Goal: Check status: Check status

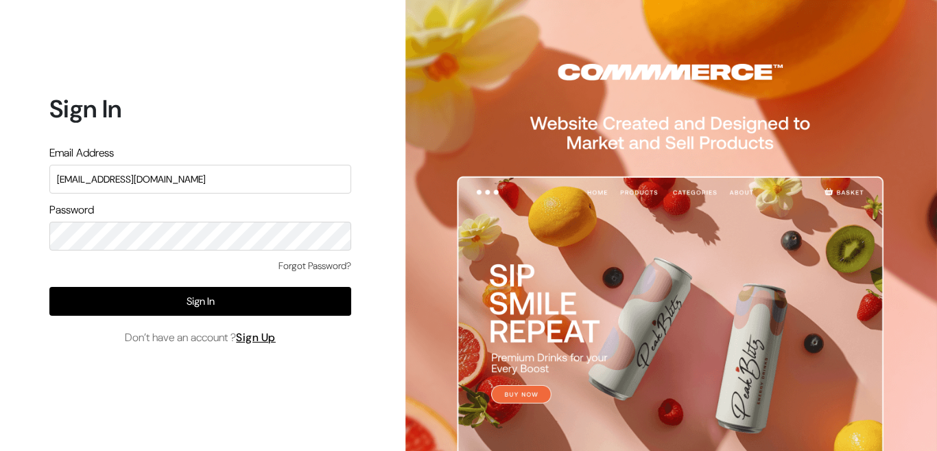
type input "conayu169@gmail.com"
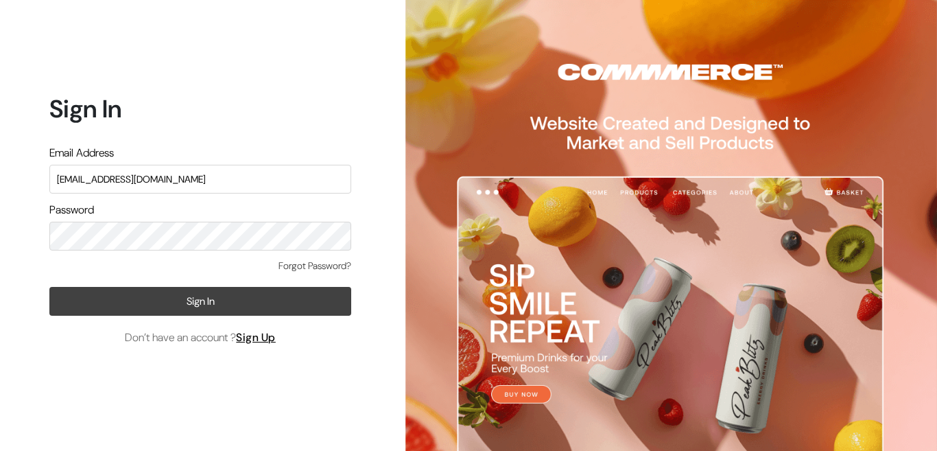
click at [206, 299] on button "Sign In" at bounding box center [200, 301] width 302 height 29
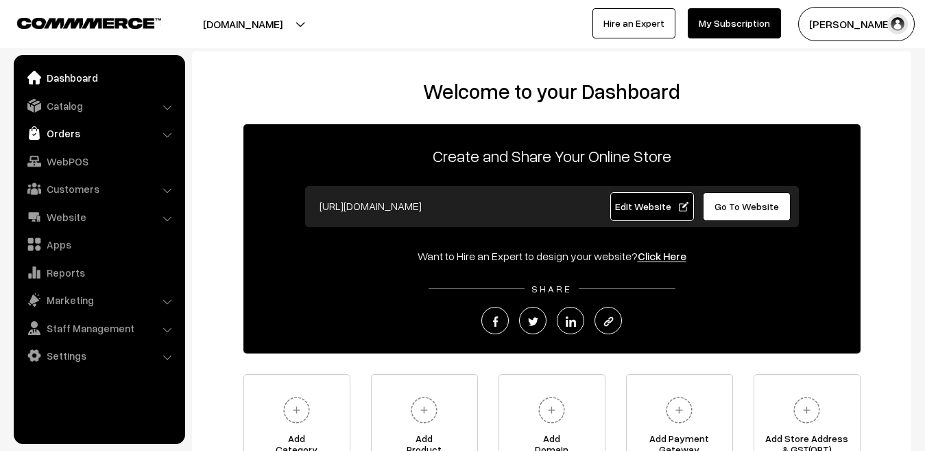
click at [62, 135] on link "Orders" at bounding box center [98, 133] width 163 height 25
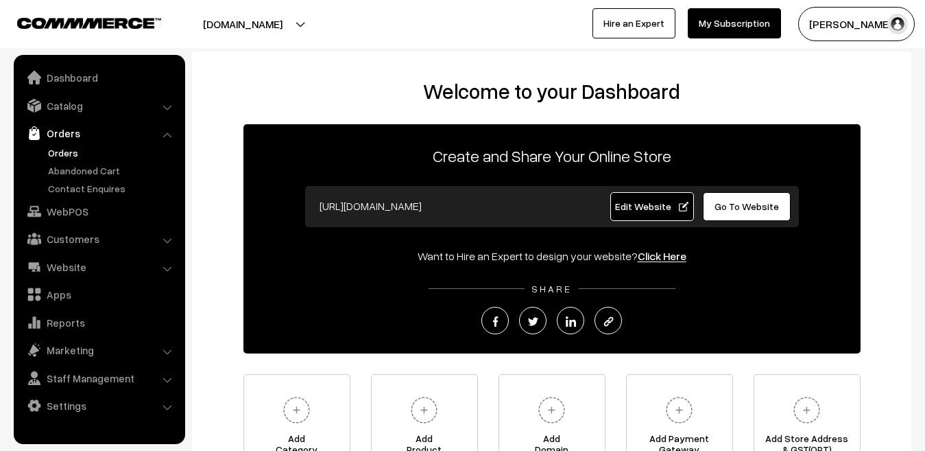
click at [64, 156] on link "Orders" at bounding box center [113, 152] width 136 height 14
